Goal: Task Accomplishment & Management: Use online tool/utility

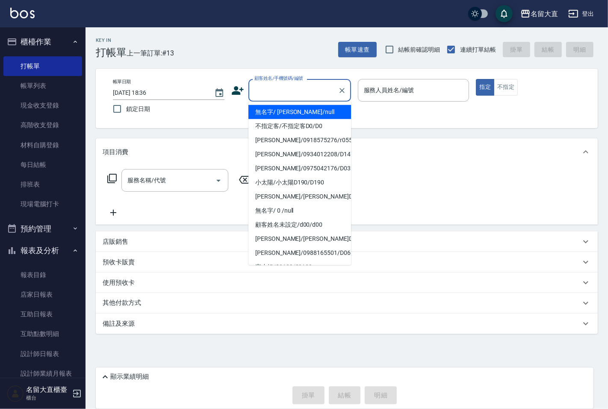
click at [289, 88] on input "顧客姓名/手機號碼/編號" at bounding box center [293, 90] width 82 height 15
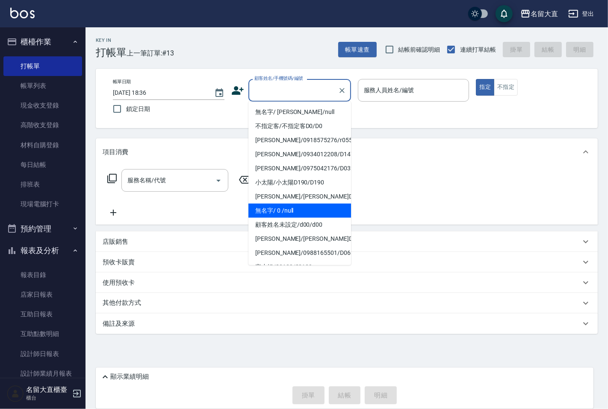
click at [299, 207] on li "無名字/ 0 /null" at bounding box center [299, 211] width 103 height 14
type input "無名字/ 0 /null"
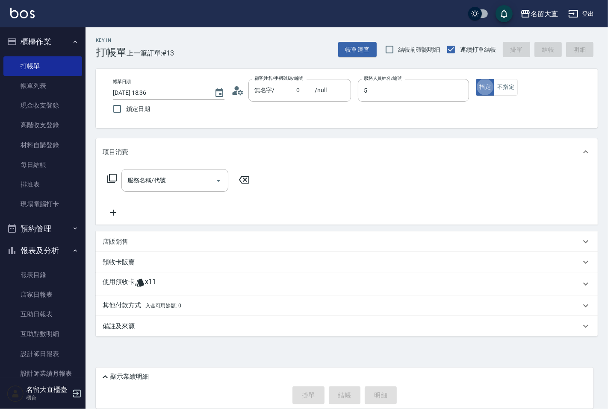
type input "Reese-5"
type button "true"
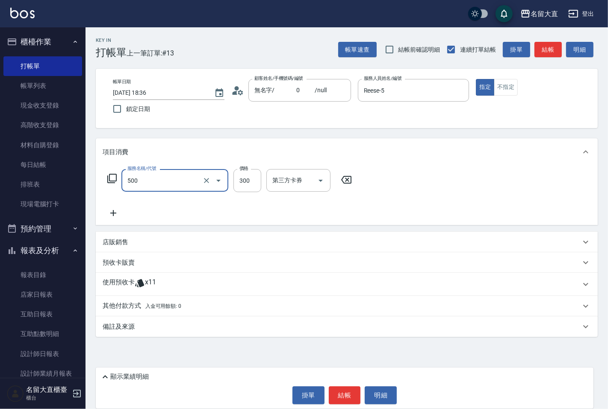
type input "洗髮(500)"
type input "4"
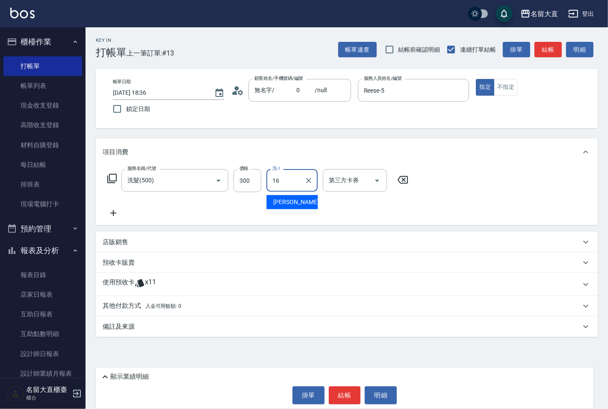
type input "[PERSON_NAME]-16"
click at [540, 51] on button "結帳" at bounding box center [547, 50] width 27 height 16
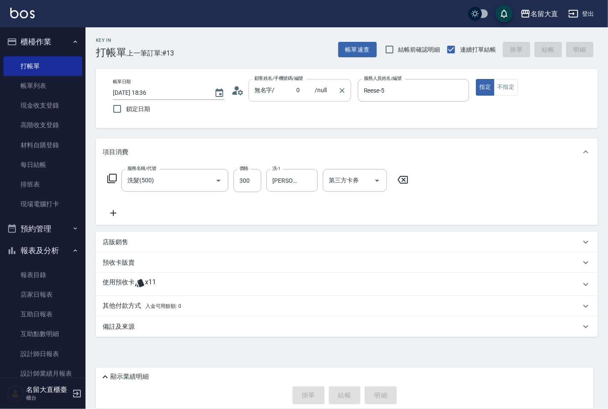
type input "[DATE] 19:11"
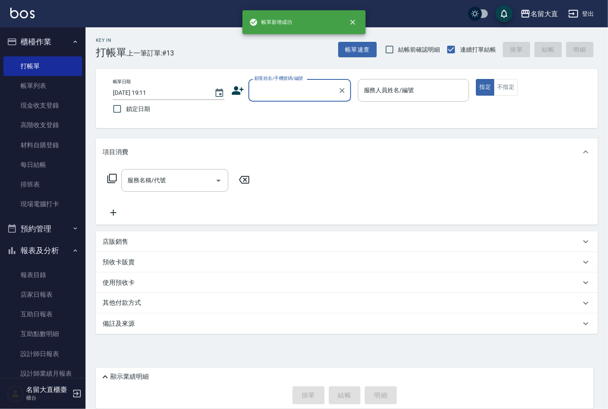
type input "ㄕ"
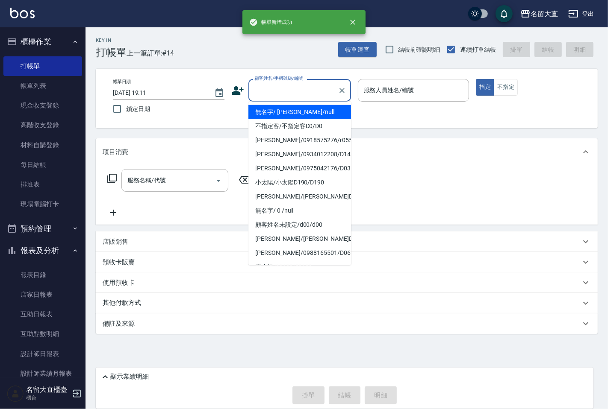
type input "d"
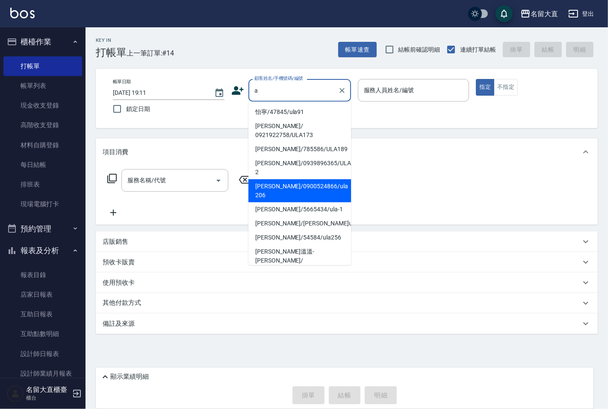
click at [288, 179] on li "[PERSON_NAME]/0900524866/ula 206" at bounding box center [299, 190] width 103 height 23
type input "[PERSON_NAME]/0900524866/ula 206"
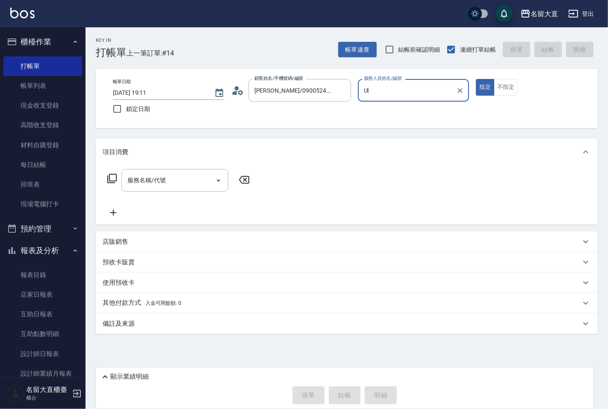
type input "U"
type input "50"
click at [476, 79] on button "指定" at bounding box center [485, 87] width 18 height 17
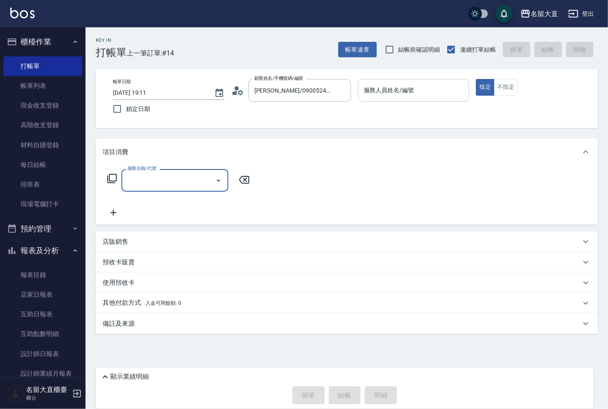
click at [455, 100] on div "服務人員姓名/編號" at bounding box center [414, 90] width 112 height 23
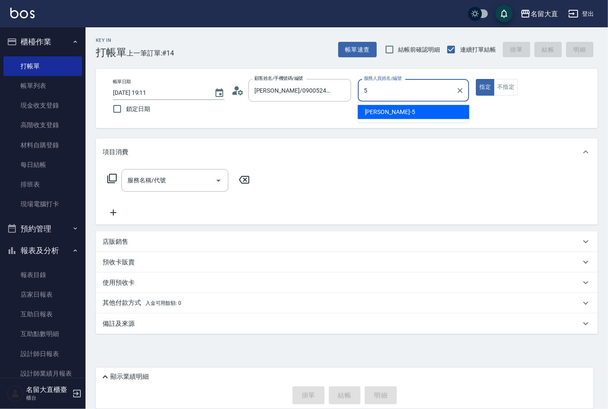
type input "Reese-5"
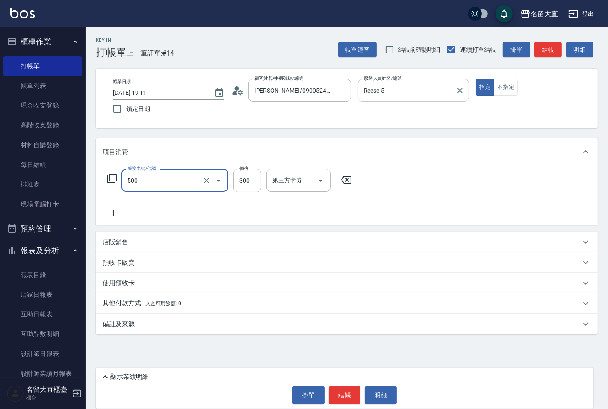
type input "洗髮(500)"
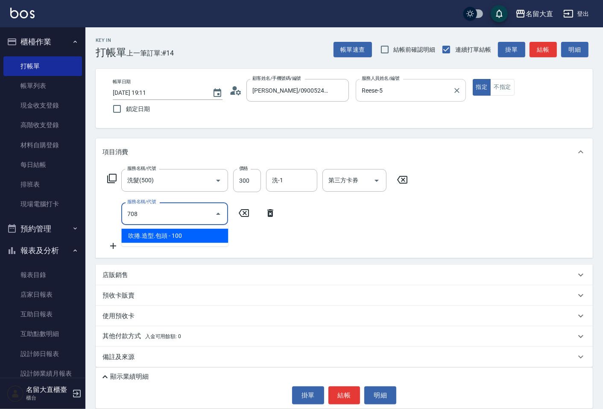
type input "吹捲.造型.包頭(708)"
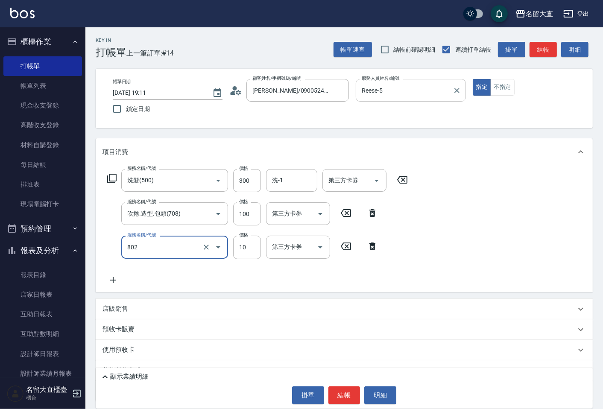
type input "潤絲(802)"
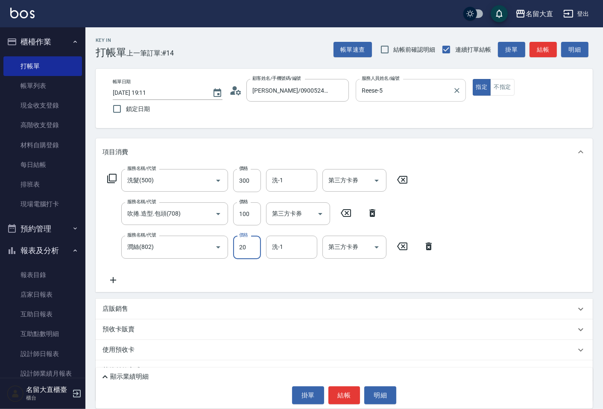
type input "20"
click at [554, 45] on button "結帳" at bounding box center [543, 50] width 27 height 16
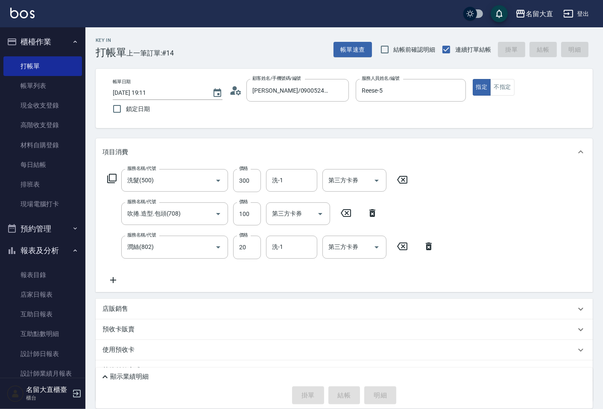
type input "[DATE] 19:12"
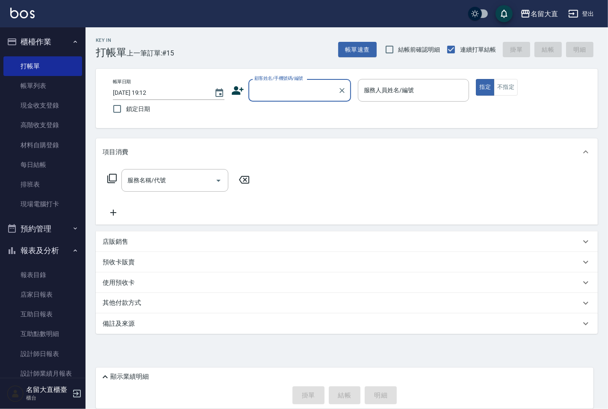
drag, startPoint x: 524, startPoint y: 22, endPoint x: 514, endPoint y: 3, distance: 22.0
click at [524, 20] on div "名[PERSON_NAME]" at bounding box center [304, 13] width 608 height 27
